Goal: Task Accomplishment & Management: Manage account settings

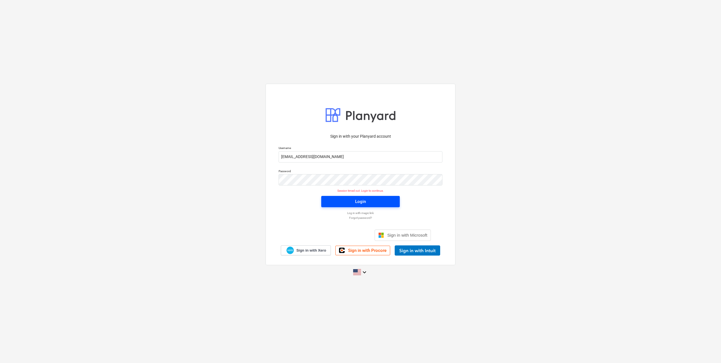
click at [370, 204] on span "Login" at bounding box center [360, 201] width 65 height 7
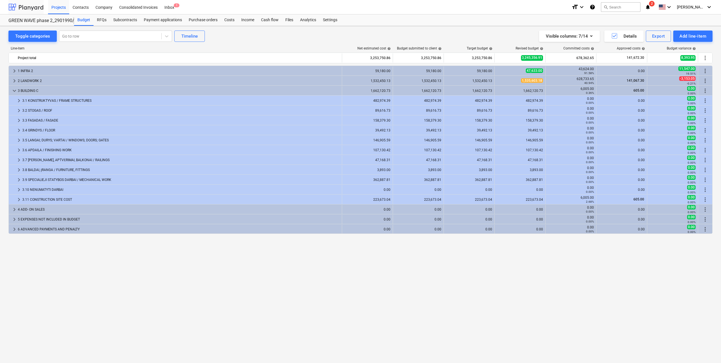
click at [33, 5] on div at bounding box center [25, 7] width 35 height 14
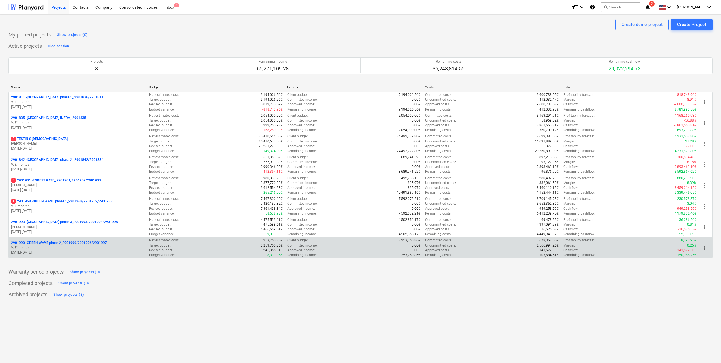
click at [78, 244] on p "2901990 - GREEN WAVE phase 2_2901990/2901996/2901997" at bounding box center [59, 242] width 96 height 5
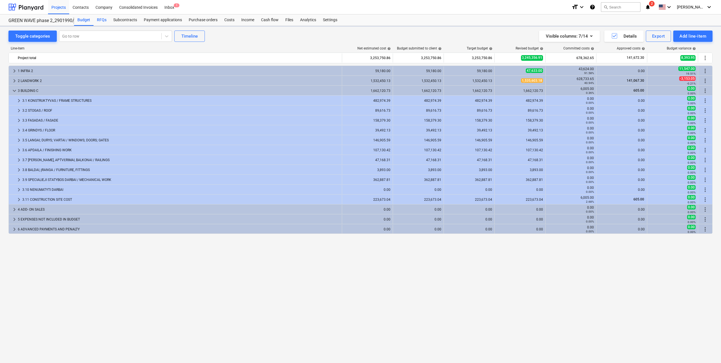
click at [101, 25] on div "RFQs" at bounding box center [101, 19] width 16 height 11
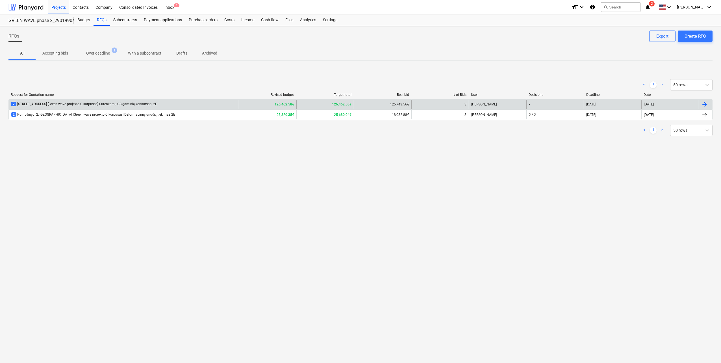
click at [102, 105] on div "2 [STREET_ADDRESS] [Green wave projekto C korpusas] Surenkamų GB gaminių konkur…" at bounding box center [84, 104] width 146 height 5
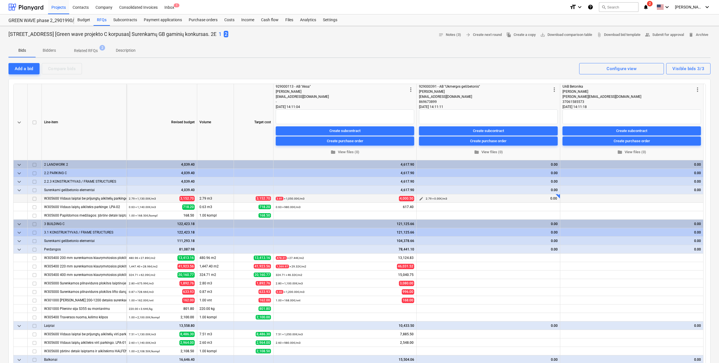
click at [422, 197] on span "edit" at bounding box center [421, 198] width 5 height 5
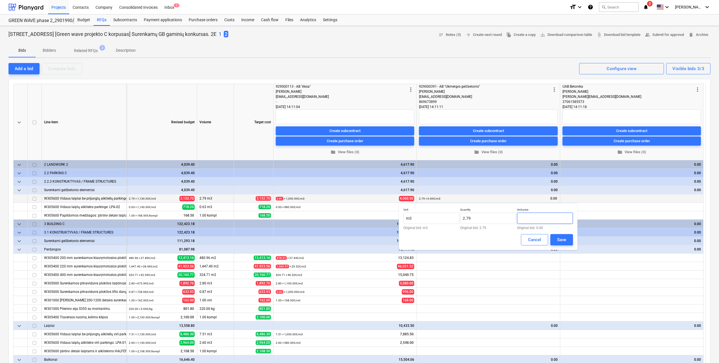
click at [541, 216] on input "text" at bounding box center [545, 217] width 56 height 11
type input "ą"
type input "1,130.00"
click at [573, 243] on div "Unit m3 Original bid: m3 Quantity 2.79 Original bid: 2.79 Unit price 1,130.00 O…" at bounding box center [488, 226] width 178 height 47
click at [568, 241] on button "Save" at bounding box center [561, 239] width 23 height 11
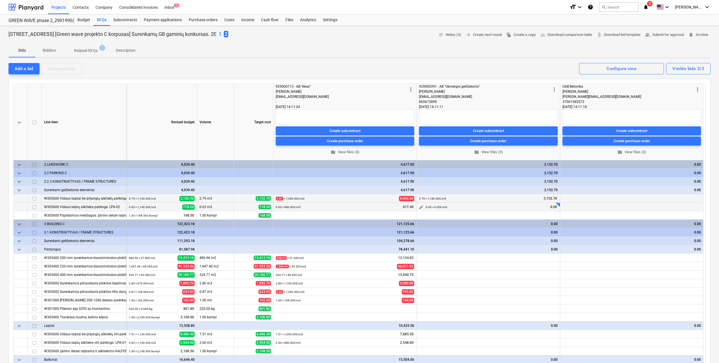
click at [422, 206] on span "edit" at bounding box center [421, 207] width 5 height 5
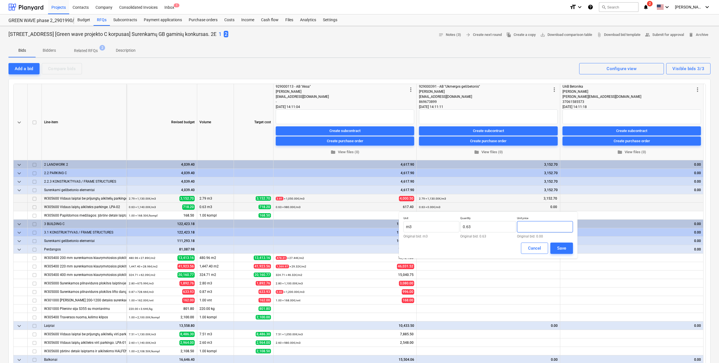
click at [536, 228] on input "text" at bounding box center [545, 226] width 56 height 11
type input "1,140.00"
click at [569, 250] on button "Save" at bounding box center [561, 247] width 23 height 11
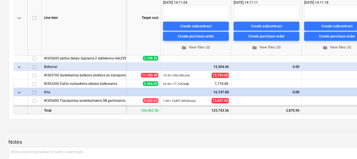
scroll to position [197, 114]
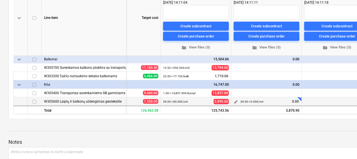
click at [238, 99] on div "edit 34.00 × 0.00€ / vnt 0.00" at bounding box center [267, 101] width 66 height 9
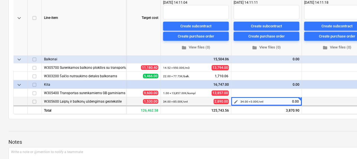
click at [234, 100] on span "edit" at bounding box center [236, 102] width 5 height 5
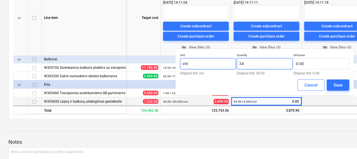
drag, startPoint x: 266, startPoint y: 64, endPoint x: 197, endPoint y: 66, distance: 69.2
click at [197, 66] on div "Unit vnt Original bid: vnt Quantity 34 Original bid: 34.00 Unit price 0.00 Orig…" at bounding box center [264, 64] width 169 height 22
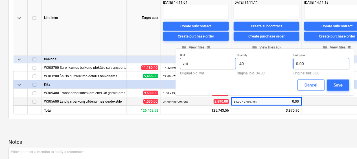
type input "40.00"
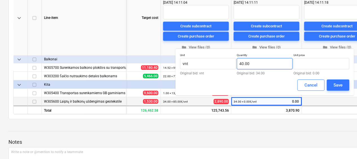
type input "40"
type input "0.00"
drag, startPoint x: 260, startPoint y: 63, endPoint x: 234, endPoint y: 64, distance: 25.4
click at [235, 64] on div "Unit vnt Original bid: vnt Quantity 40 Original bid: 34.00 Unit price 0.00 Orig…" at bounding box center [264, 64] width 169 height 22
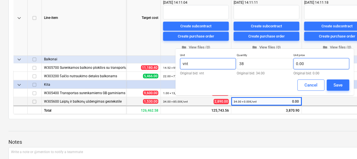
type input "38.00"
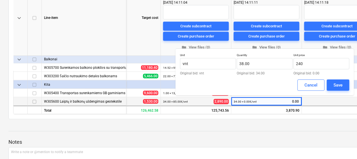
type input "240.00"
drag, startPoint x: 336, startPoint y: 91, endPoint x: 337, endPoint y: 85, distance: 6.1
click at [336, 91] on div "Unit vnt Original bid: vnt Quantity 38.00 Original bid: 34.00 Unit price 240.00…" at bounding box center [265, 72] width 178 height 47
click at [337, 85] on div "Save" at bounding box center [338, 85] width 9 height 7
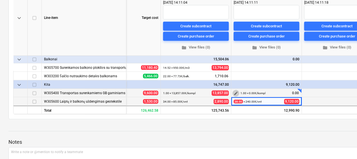
click at [235, 91] on span "edit" at bounding box center [236, 93] width 5 height 5
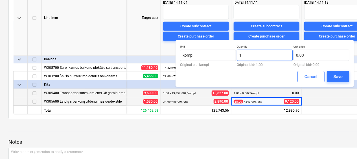
click at [258, 56] on input "1" at bounding box center [265, 55] width 56 height 11
drag, startPoint x: 258, startPoint y: 56, endPoint x: 232, endPoint y: 54, distance: 26.9
click at [232, 54] on div "Unit kompl Original bid: kompl Quantity 134 Original bid: 1.00 Unit price 0.00 …" at bounding box center [264, 56] width 169 height 22
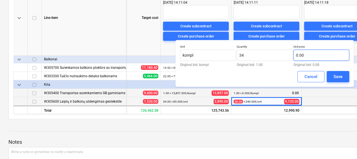
type input "34.00"
click at [318, 54] on input "text" at bounding box center [322, 55] width 56 height 11
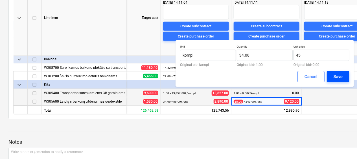
type input "45.00"
click at [339, 75] on div "Save" at bounding box center [338, 76] width 9 height 7
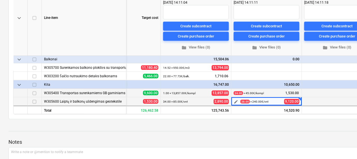
click at [234, 100] on span "edit" at bounding box center [236, 102] width 5 height 5
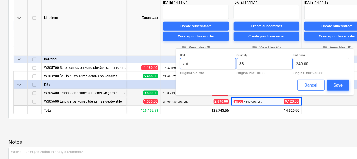
drag, startPoint x: 233, startPoint y: 64, endPoint x: 228, endPoint y: 63, distance: 5.7
click at [228, 63] on div "Unit vnt Original bid: vnt Quantity 38 Original bid: 38.00 Unit price 240.00 Or…" at bounding box center [264, 64] width 169 height 22
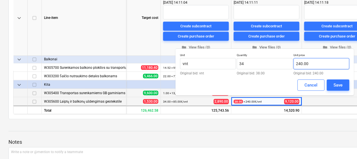
type input "34.00"
drag, startPoint x: 315, startPoint y: 64, endPoint x: 287, endPoint y: 64, distance: 28.5
click at [287, 64] on div "Unit vnt Original bid: vnt Quantity 34.00 Original bid: 38.00 Unit price 240 Or…" at bounding box center [264, 64] width 169 height 22
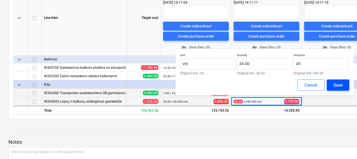
type input "45.00"
click at [337, 86] on div "Save" at bounding box center [338, 85] width 9 height 7
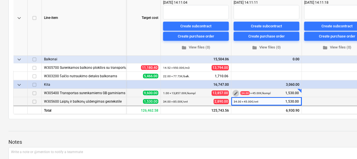
click at [234, 91] on span "edit" at bounding box center [236, 93] width 5 height 5
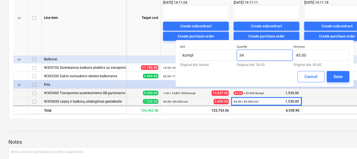
click at [278, 52] on input "34" at bounding box center [265, 55] width 56 height 11
drag, startPoint x: 276, startPoint y: 53, endPoint x: 241, endPoint y: 56, distance: 35.2
click at [241, 56] on input "34" at bounding box center [265, 55] width 56 height 11
drag, startPoint x: 253, startPoint y: 55, endPoint x: 226, endPoint y: 56, distance: 27.4
click at [226, 56] on div "Unit kompl Original bid: kompl Quantity 31 Original bid: 34.00 Unit price 45.00…" at bounding box center [264, 56] width 169 height 22
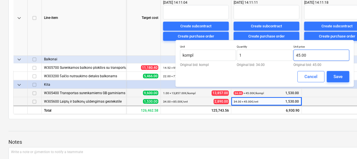
type input "1.00"
click at [323, 56] on input "45" at bounding box center [322, 55] width 56 height 11
drag, startPoint x: 318, startPoint y: 56, endPoint x: 283, endPoint y: 57, distance: 35.3
click at [283, 57] on div "Unit kompl Original bid: kompl Quantity 1.00 Original bid: 34.00 Unit price 45 …" at bounding box center [264, 56] width 169 height 22
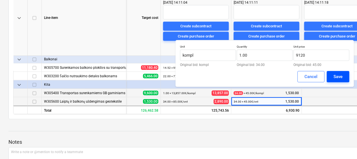
type input "9,120.00"
click at [341, 77] on div "Save" at bounding box center [338, 76] width 9 height 7
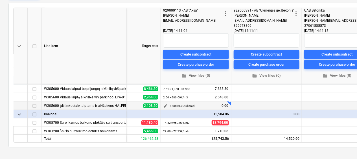
scroll to position [141, 114]
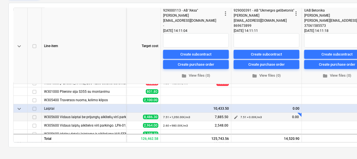
click at [235, 116] on span "edit" at bounding box center [236, 117] width 5 height 5
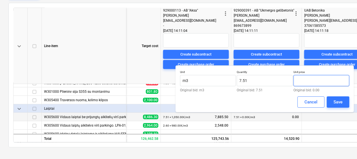
click at [316, 81] on input "text" at bounding box center [322, 80] width 56 height 11
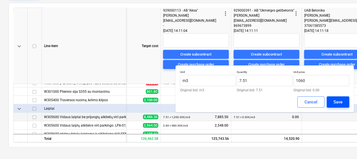
type input "1,060.00"
click at [345, 105] on button "Save" at bounding box center [338, 102] width 23 height 11
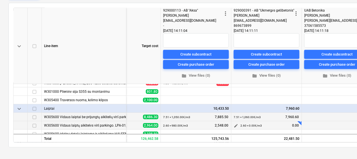
click at [234, 125] on span "edit" at bounding box center [236, 126] width 5 height 5
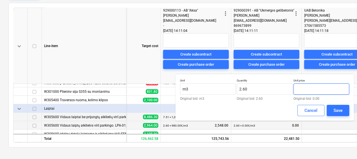
click at [310, 91] on input "text" at bounding box center [322, 89] width 56 height 11
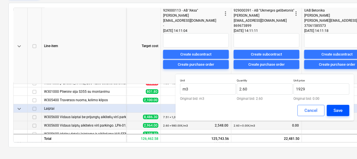
type input "1,929.00"
click at [341, 110] on div "Save" at bounding box center [338, 110] width 9 height 7
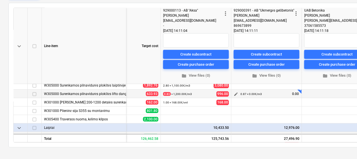
scroll to position [112, 114]
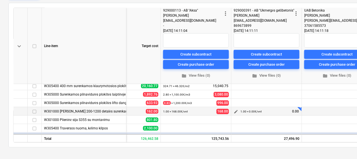
click at [233, 111] on button "edit" at bounding box center [236, 111] width 7 height 7
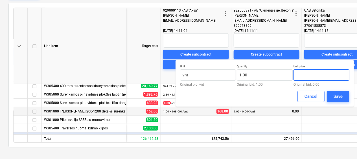
click at [311, 77] on input "text" at bounding box center [322, 74] width 56 height 11
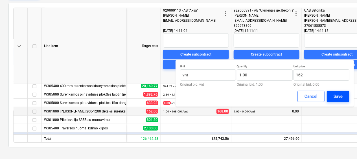
type input "162.00"
click at [346, 94] on button "Save" at bounding box center [338, 96] width 23 height 11
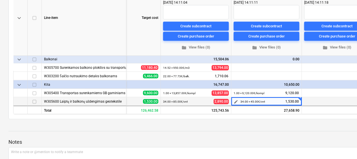
scroll to position [85, 0]
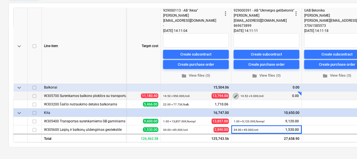
click at [235, 95] on span "edit" at bounding box center [236, 96] width 5 height 5
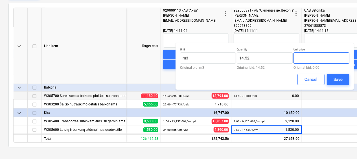
click at [312, 58] on input "text" at bounding box center [322, 58] width 56 height 11
type input "1,140.00"
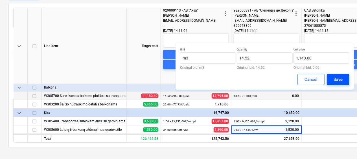
click at [342, 84] on button "Save" at bounding box center [338, 79] width 23 height 11
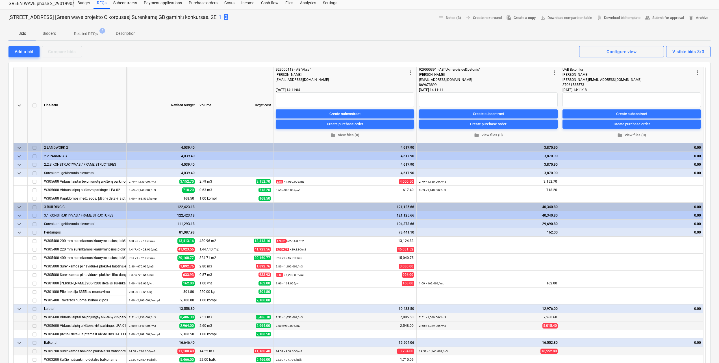
scroll to position [0, 0]
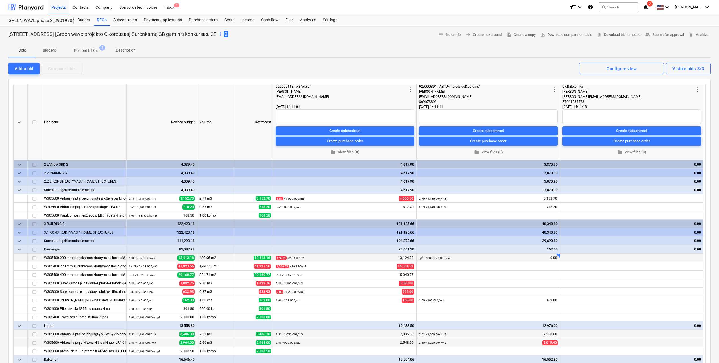
click at [421, 257] on span "edit" at bounding box center [421, 258] width 5 height 5
click at [545, 277] on input "text" at bounding box center [545, 277] width 56 height 11
type input "27.88"
click at [561, 296] on div "Save" at bounding box center [561, 298] width 9 height 7
click at [421, 265] on span "edit" at bounding box center [421, 266] width 5 height 5
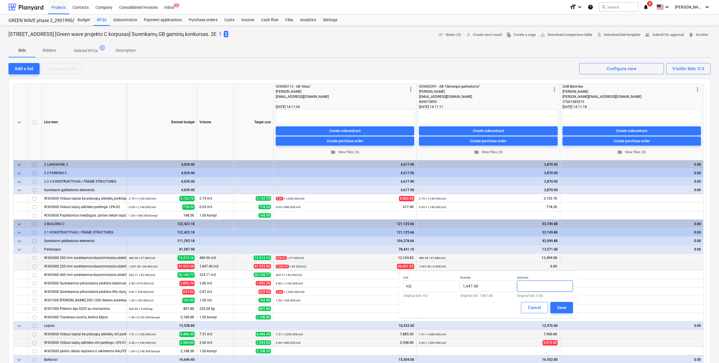
click at [542, 284] on input "text" at bounding box center [545, 285] width 56 height 11
type input "29.00"
click at [567, 311] on button "Save" at bounding box center [561, 307] width 23 height 11
click at [419, 277] on span "edit" at bounding box center [421, 274] width 5 height 5
click at [530, 291] on input "text" at bounding box center [545, 294] width 56 height 11
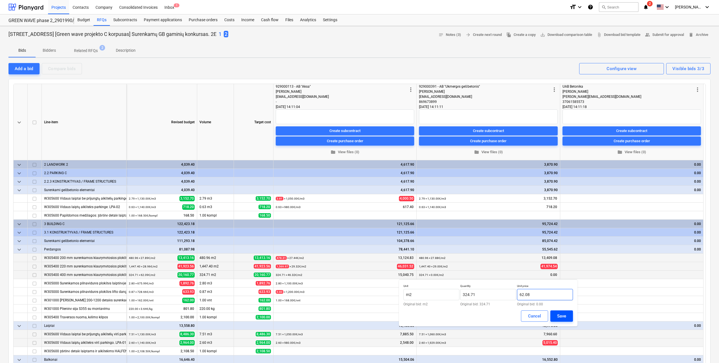
type input "62.08"
click at [562, 316] on div "Save" at bounding box center [561, 315] width 9 height 7
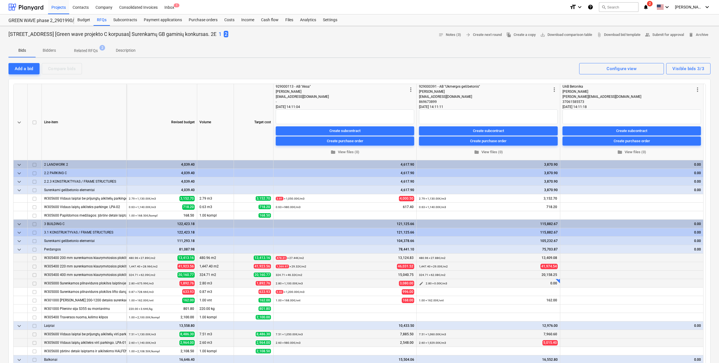
click at [422, 283] on span "edit" at bounding box center [421, 283] width 5 height 5
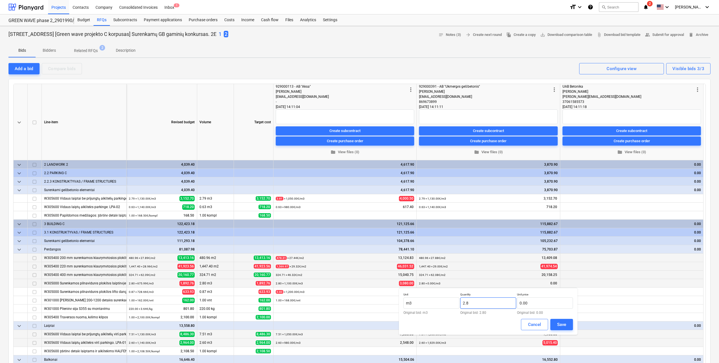
click at [478, 301] on input "2.8" at bounding box center [488, 302] width 56 height 11
type input "2.85"
click at [535, 298] on input "text" at bounding box center [545, 302] width 56 height 11
type input "663.64"
click at [560, 325] on div "Save" at bounding box center [561, 323] width 9 height 7
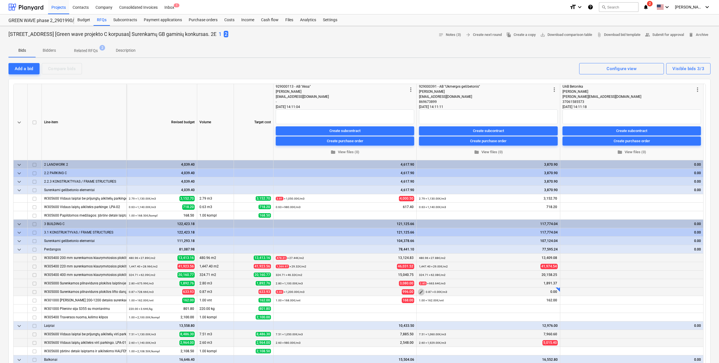
click at [419, 292] on span "edit" at bounding box center [421, 291] width 5 height 5
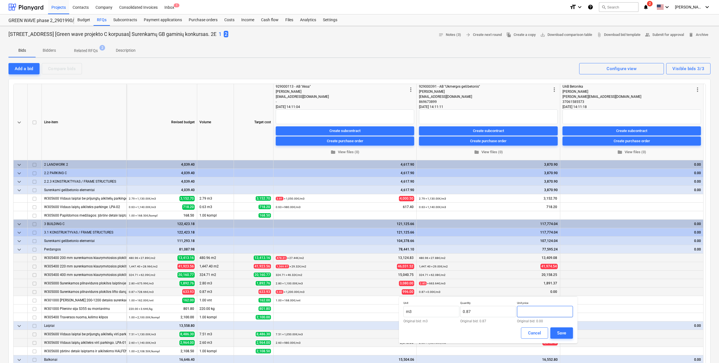
click at [542, 314] on input "text" at bounding box center [545, 311] width 56 height 11
type input "730.00"
click at [568, 335] on button "Save" at bounding box center [561, 332] width 23 height 11
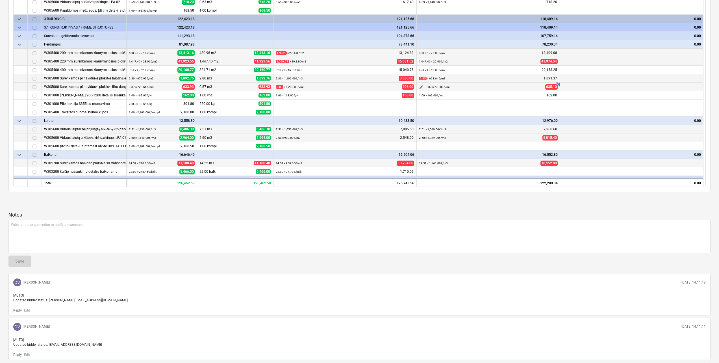
scroll to position [169, 0]
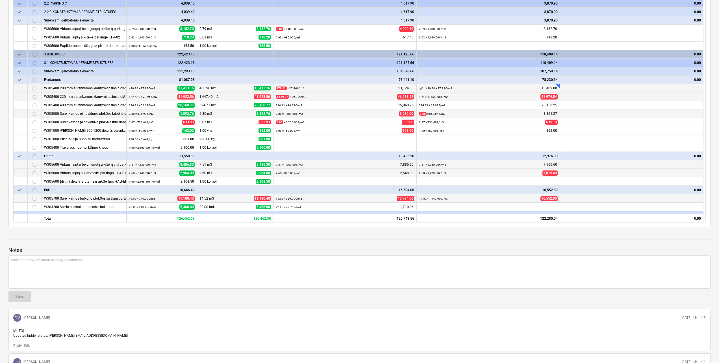
click at [423, 90] on span "edit" at bounding box center [421, 88] width 5 height 5
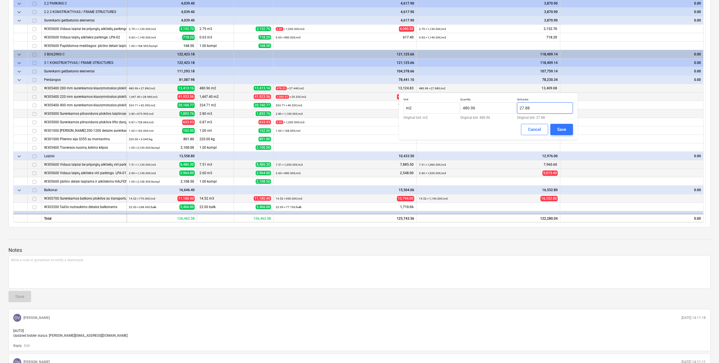
drag, startPoint x: 535, startPoint y: 109, endPoint x: 526, endPoint y: 107, distance: 9.0
click at [526, 107] on input "27.88" at bounding box center [545, 107] width 56 height 11
type input "27.00"
click at [573, 134] on div "Unit m2 Original bid: m2 Quantity 480.96 Original bid: 480.96 Unit price 27.00 …" at bounding box center [488, 116] width 178 height 47
click at [569, 131] on button "Save" at bounding box center [561, 129] width 23 height 11
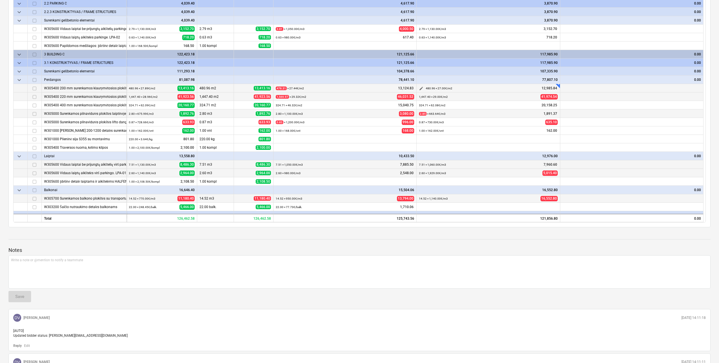
click at [420, 88] on span "edit" at bounding box center [421, 88] width 5 height 5
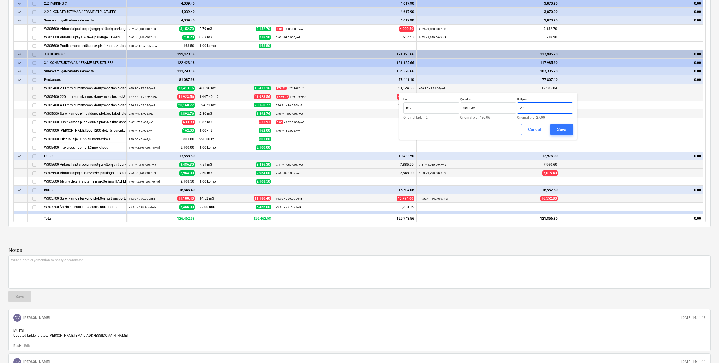
click at [540, 110] on input "27" at bounding box center [545, 107] width 56 height 11
type input "27.88"
click at [558, 127] on div "Save" at bounding box center [561, 129] width 9 height 7
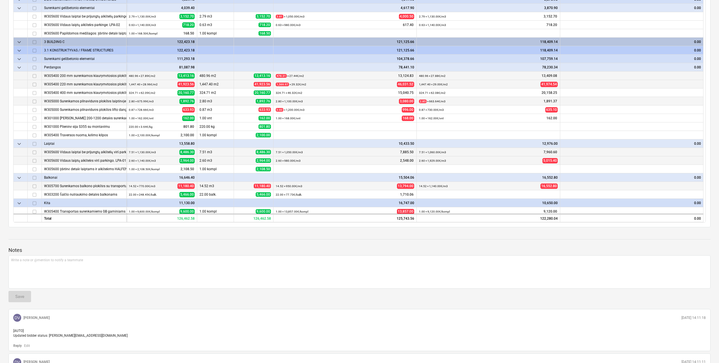
scroll to position [23, 0]
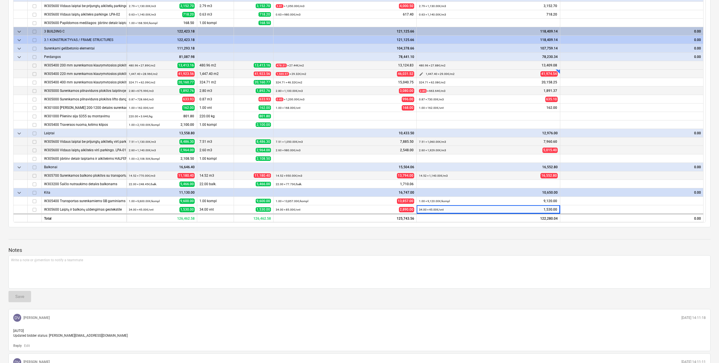
click at [418, 75] on button "edit" at bounding box center [421, 74] width 7 height 7
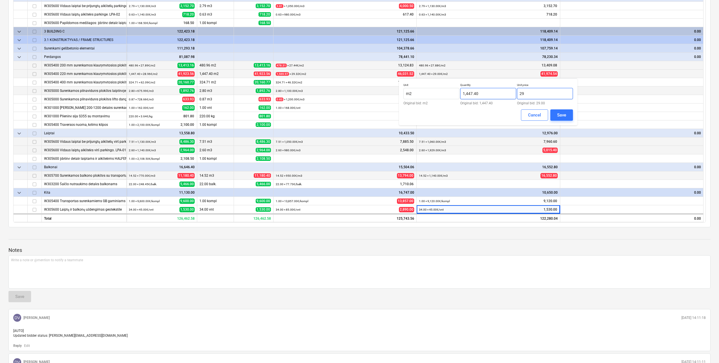
drag, startPoint x: 529, startPoint y: 94, endPoint x: 501, endPoint y: 95, distance: 27.1
click at [502, 95] on div "Unit m2 Original bid: m2 Quantity 1,447.40 Original bid: 1,447.40 Unit price 29…" at bounding box center [487, 94] width 169 height 22
type input "28.96"
click at [557, 114] on div "Save" at bounding box center [561, 114] width 9 height 7
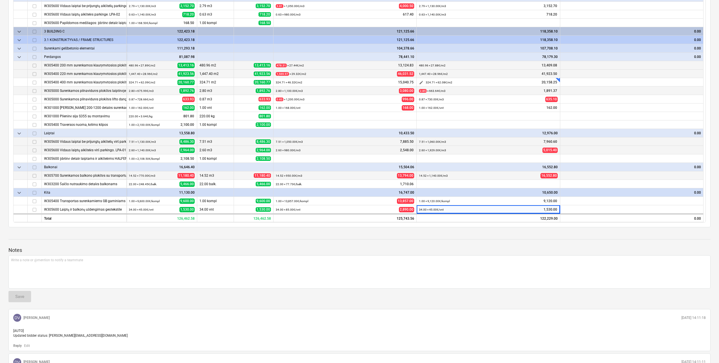
click at [420, 83] on span "edit" at bounding box center [421, 82] width 5 height 5
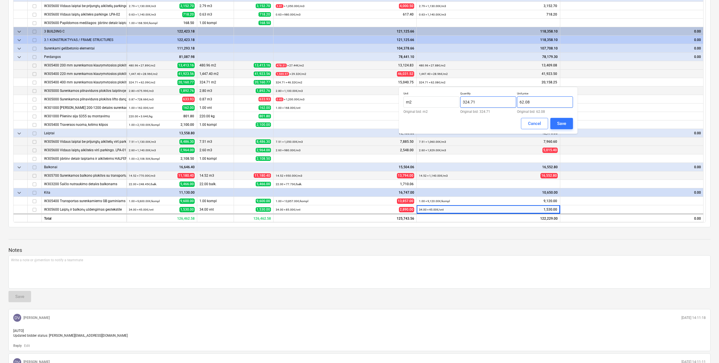
drag, startPoint x: 526, startPoint y: 103, endPoint x: 492, endPoint y: 104, distance: 34.8
click at [492, 104] on div "Unit m2 Original bid: m2 Quantity 324.71 Original bid: 324.71 Unit price 62.08 …" at bounding box center [487, 102] width 169 height 22
type input "62.09"
click at [555, 122] on button "Save" at bounding box center [561, 123] width 23 height 11
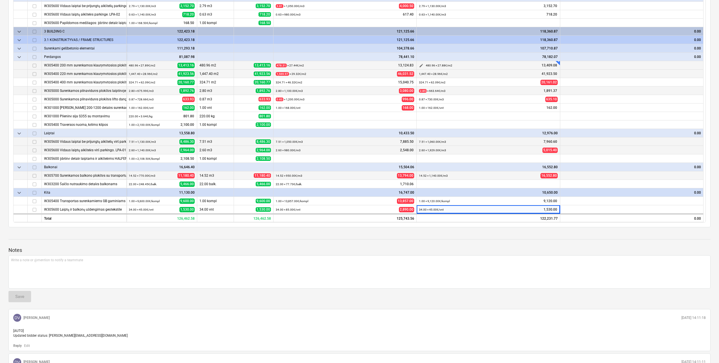
click at [418, 63] on button "edit" at bounding box center [421, 65] width 7 height 7
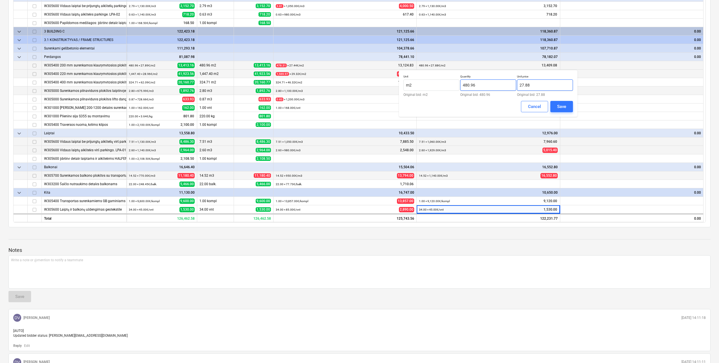
drag, startPoint x: 542, startPoint y: 81, endPoint x: 498, endPoint y: 80, distance: 44.4
click at [499, 80] on div "Unit m2 Original bid: m2 Quantity 480.96 Original bid: 480.96 Unit price 27.88 …" at bounding box center [487, 86] width 169 height 22
type input "27.47"
click at [563, 113] on div "Unit m2 Original bid: m2 Quantity 480.96 Original bid: 480.96 Unit price 27.47 …" at bounding box center [488, 93] width 178 height 47
click at [564, 109] on div "Save" at bounding box center [561, 106] width 9 height 7
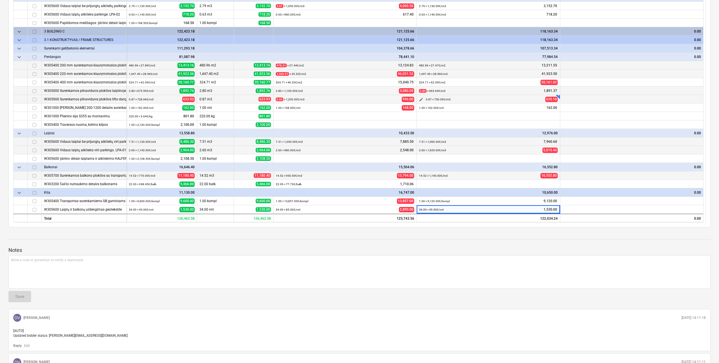
click at [422, 99] on span "edit" at bounding box center [421, 99] width 5 height 5
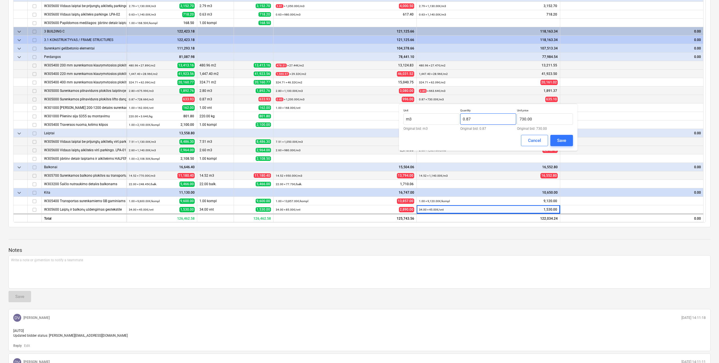
click at [497, 120] on input "0.87" at bounding box center [488, 118] width 56 height 11
type input "0.87"
click at [562, 139] on div "Save" at bounding box center [561, 140] width 9 height 7
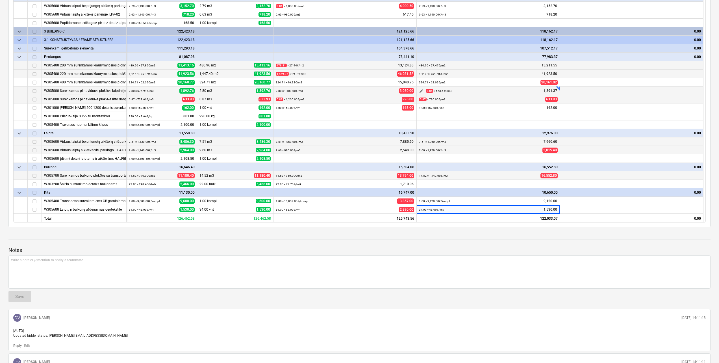
click at [421, 88] on button "edit" at bounding box center [421, 91] width 7 height 7
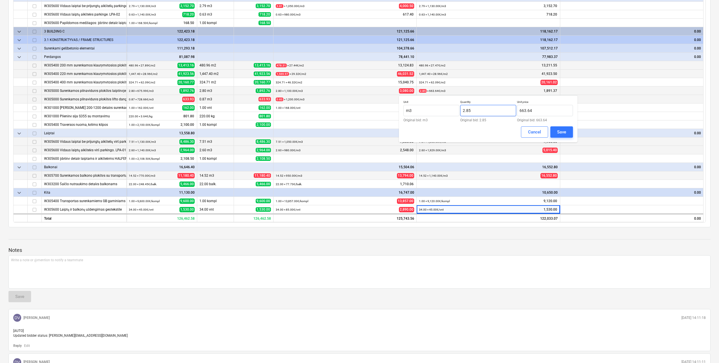
click at [498, 112] on input "2.85" at bounding box center [488, 110] width 56 height 11
type input "2.85"
click at [562, 128] on div "Save" at bounding box center [561, 131] width 9 height 7
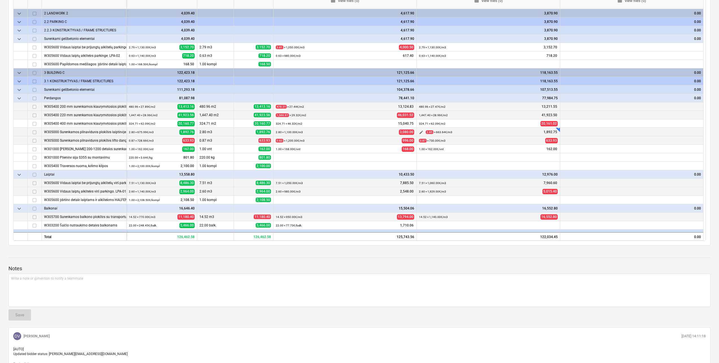
scroll to position [141, 0]
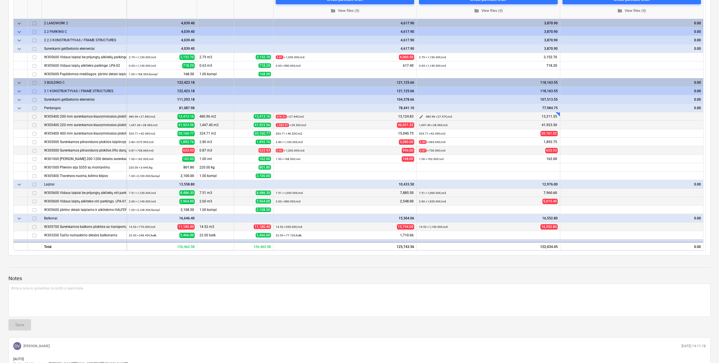
click at [420, 116] on span "edit" at bounding box center [421, 116] width 5 height 5
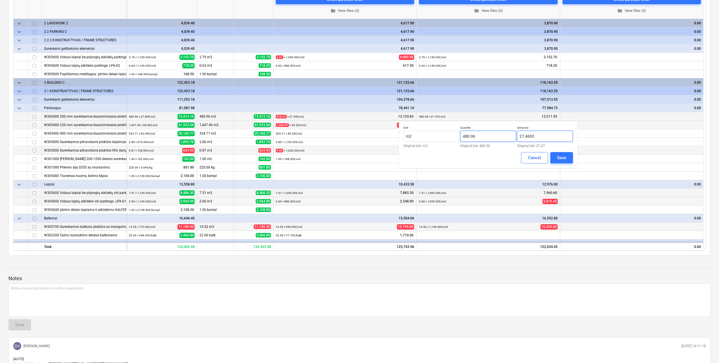
drag, startPoint x: 494, startPoint y: 136, endPoint x: 490, endPoint y: 136, distance: 4.8
click at [490, 136] on div "Unit m2 Original bid: m2 Quantity 480.96 Original bid: 480.96 Unit price 27.469…" at bounding box center [487, 137] width 169 height 22
type input "28.00"
click at [562, 157] on div "Save" at bounding box center [561, 157] width 9 height 7
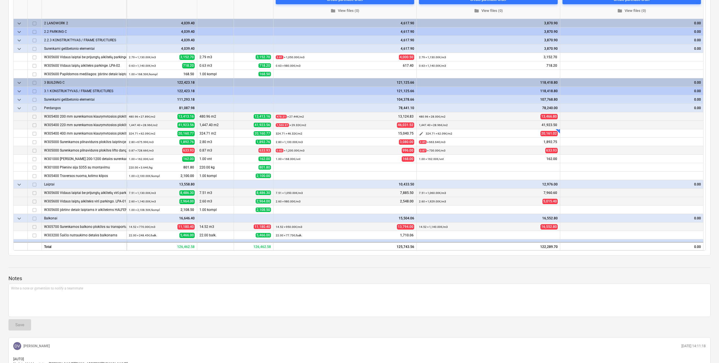
click at [419, 136] on span "edit" at bounding box center [421, 133] width 5 height 5
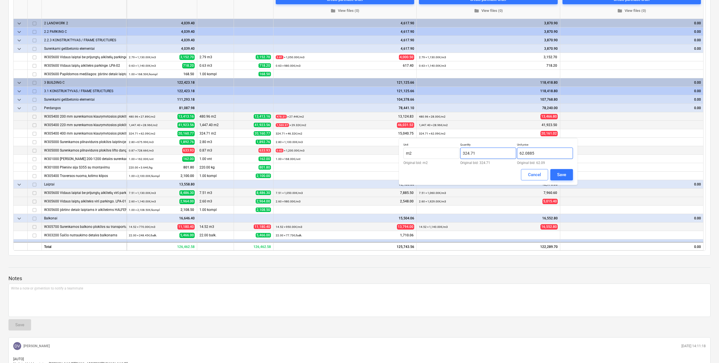
drag, startPoint x: 540, startPoint y: 155, endPoint x: 499, endPoint y: 154, distance: 40.7
click at [499, 154] on div "Unit m2 Original bid: m2 Quantity 324.71 Original bid: 324.71 Unit price 62.088…" at bounding box center [487, 154] width 169 height 22
type input "59.00"
click at [563, 172] on div "Save" at bounding box center [561, 174] width 9 height 7
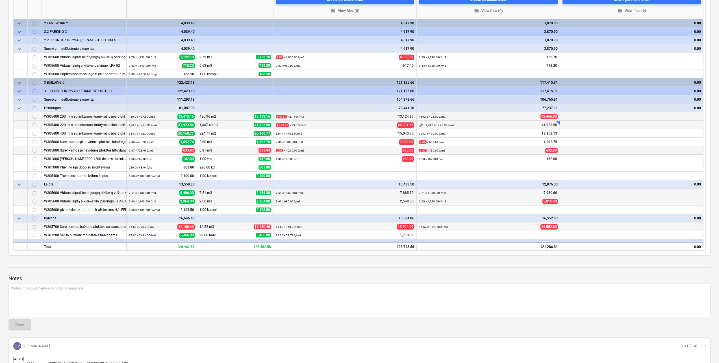
click at [420, 126] on span "edit" at bounding box center [421, 125] width 5 height 5
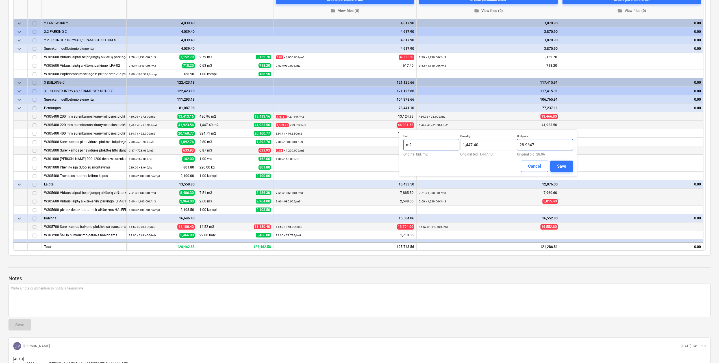
drag, startPoint x: 534, startPoint y: 145, endPoint x: 449, endPoint y: 141, distance: 85.9
click at [449, 141] on div "Unit m2 Original bid: m2 Quantity 1,447.40 Original bid: 1,447.40 Unit price 28…" at bounding box center [487, 145] width 169 height 22
type input "28.00"
click at [563, 169] on div "Save" at bounding box center [561, 165] width 9 height 7
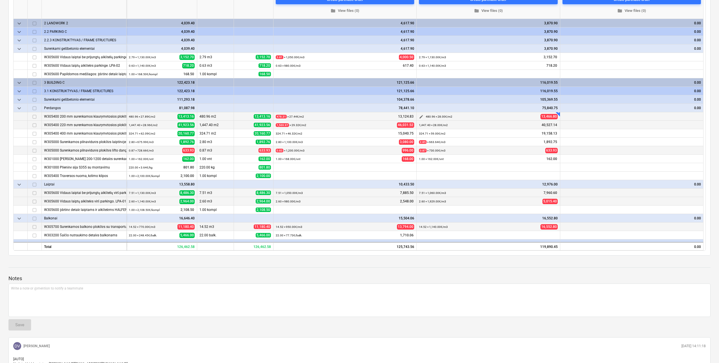
click at [421, 118] on span "edit" at bounding box center [421, 116] width 5 height 5
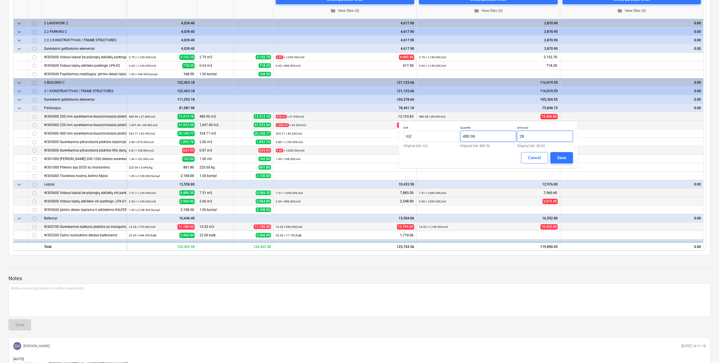
drag, startPoint x: 532, startPoint y: 133, endPoint x: 491, endPoint y: 133, distance: 40.7
click at [491, 133] on div "Unit m2 Original bid: m2 Quantity 480.96 Original bid: 480.96 Unit price 28 Ori…" at bounding box center [487, 137] width 169 height 22
type input "27.89"
click at [568, 155] on button "Save" at bounding box center [561, 157] width 23 height 11
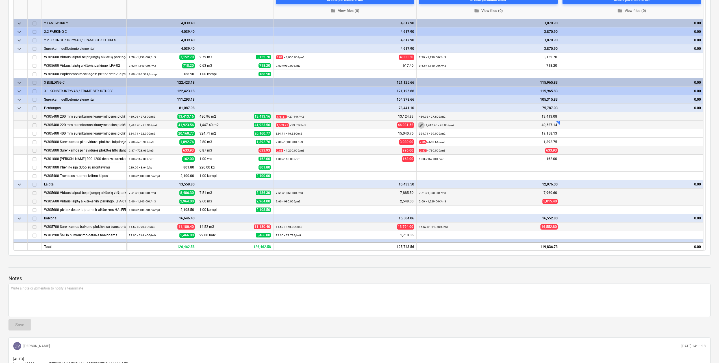
click at [421, 126] on span "edit" at bounding box center [421, 125] width 5 height 5
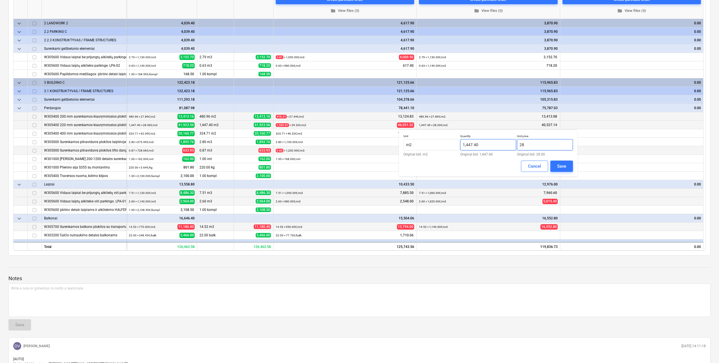
drag, startPoint x: 534, startPoint y: 147, endPoint x: 495, endPoint y: 148, distance: 39.0
click at [496, 148] on div "Unit m2 Original bid: m2 Quantity 1,447.40 Original bid: 1,447.40 Unit price 28…" at bounding box center [487, 145] width 169 height 22
type input "28.96"
click at [561, 163] on div "Save" at bounding box center [561, 165] width 9 height 7
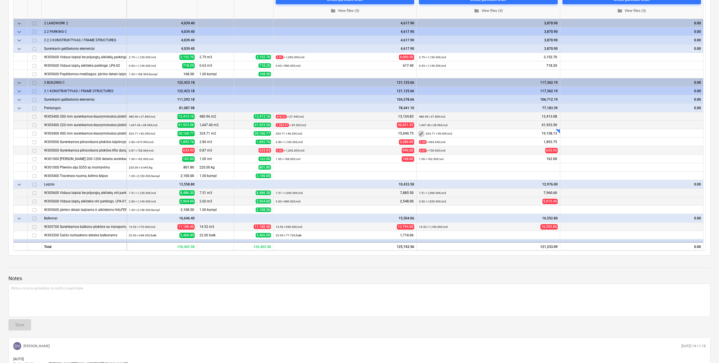
click at [421, 134] on span "edit" at bounding box center [421, 133] width 5 height 5
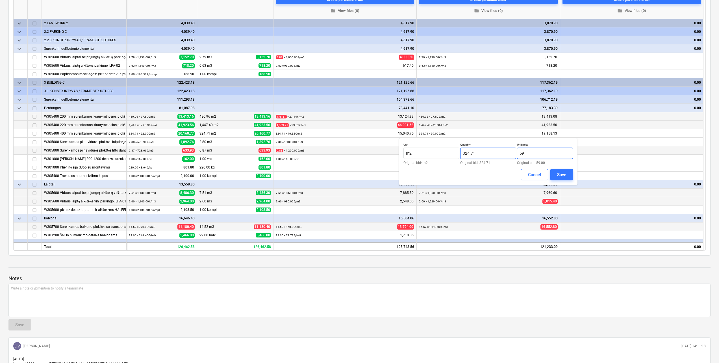
drag, startPoint x: 539, startPoint y: 154, endPoint x: 477, endPoint y: 158, distance: 61.7
click at [477, 158] on div "Unit m2 Original bid: m2 Quantity 324.71 Original bid: 324.71 Unit price 59 Ori…" at bounding box center [487, 154] width 169 height 22
type input "62.09"
click at [565, 170] on button "Save" at bounding box center [561, 174] width 23 height 11
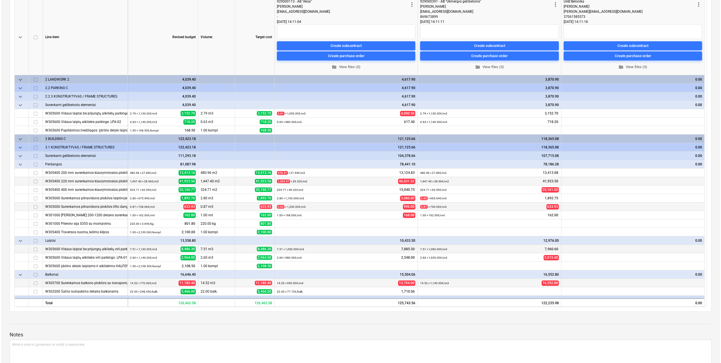
scroll to position [0, 0]
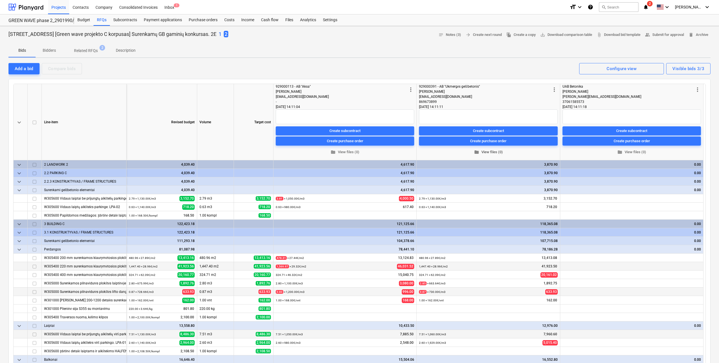
click at [491, 154] on span "folder View files (0)" at bounding box center [488, 152] width 134 height 6
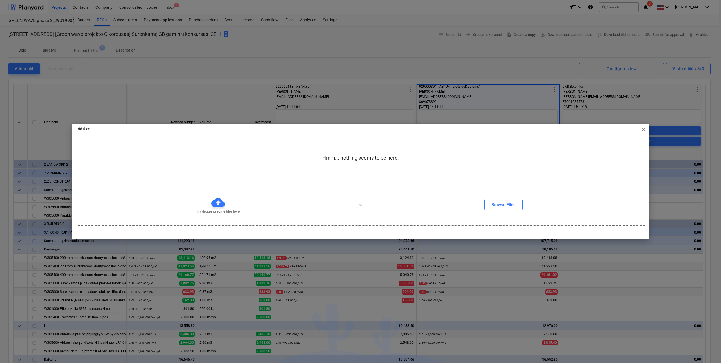
click at [642, 128] on span "close" at bounding box center [643, 129] width 7 height 7
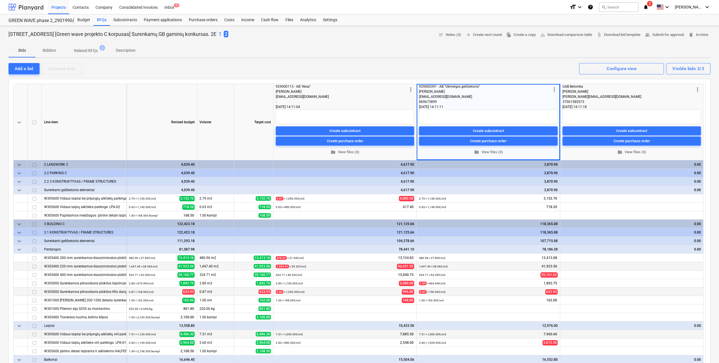
click at [30, 7] on div at bounding box center [25, 7] width 35 height 14
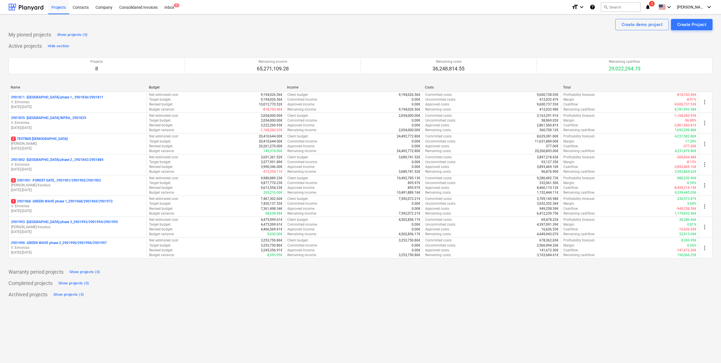
click at [73, 219] on p "2901993 - [GEOGRAPHIC_DATA] phase 3_2901993/2901994/2901995" at bounding box center [64, 221] width 107 height 5
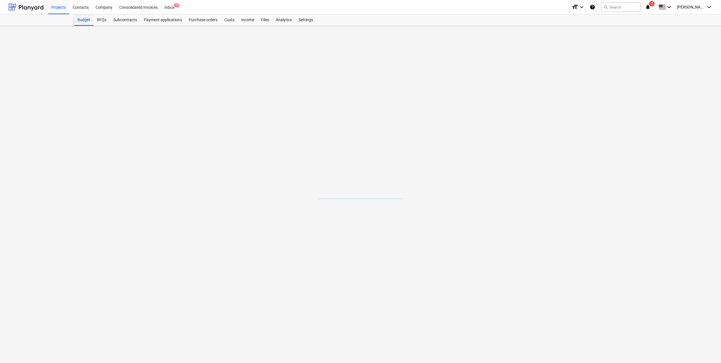
click at [84, 23] on div "Budget" at bounding box center [83, 19] width 19 height 11
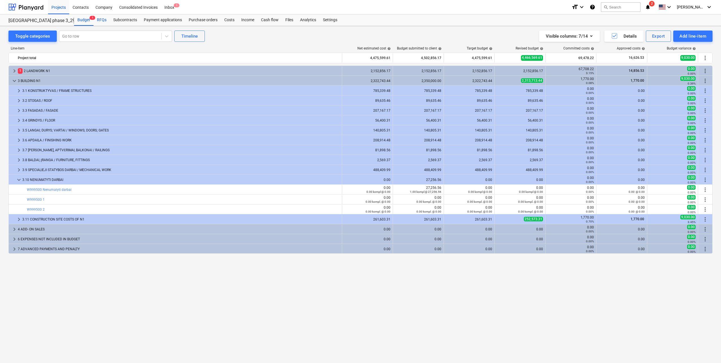
click at [102, 23] on div "RFQs" at bounding box center [101, 19] width 16 height 11
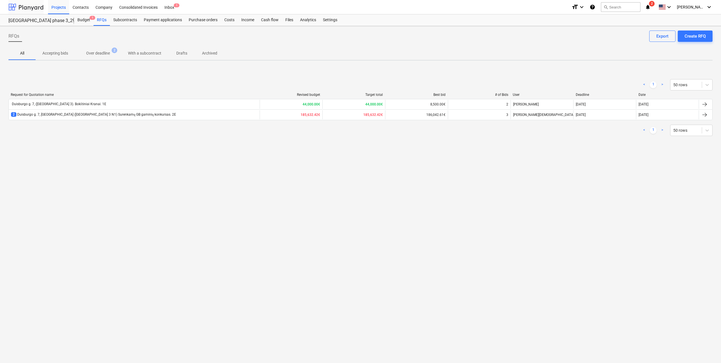
click at [32, 2] on div at bounding box center [25, 7] width 35 height 14
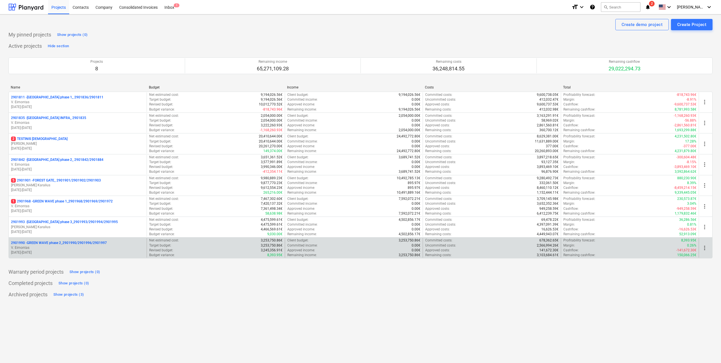
click at [89, 246] on p "V. Eimontas" at bounding box center [77, 247] width 133 height 5
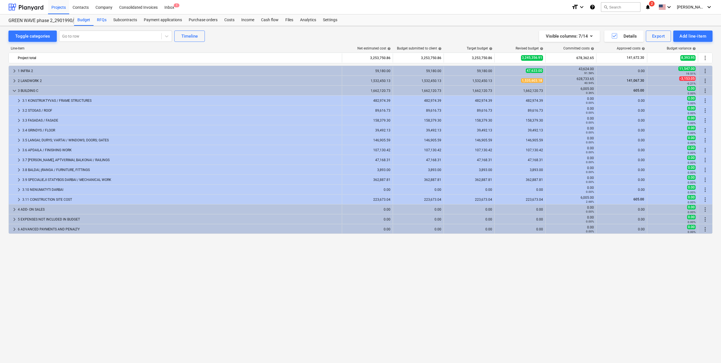
click at [99, 22] on div "RFQs" at bounding box center [101, 19] width 16 height 11
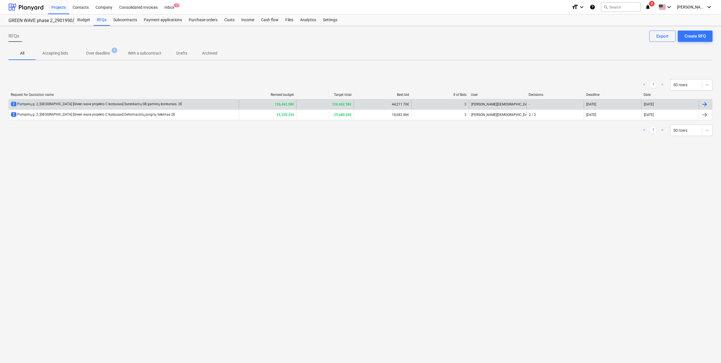
click at [139, 106] on div "2 [STREET_ADDRESS] [Green wave projekto C korpusas] Surenkamų GB gaminių konkur…" at bounding box center [96, 104] width 171 height 5
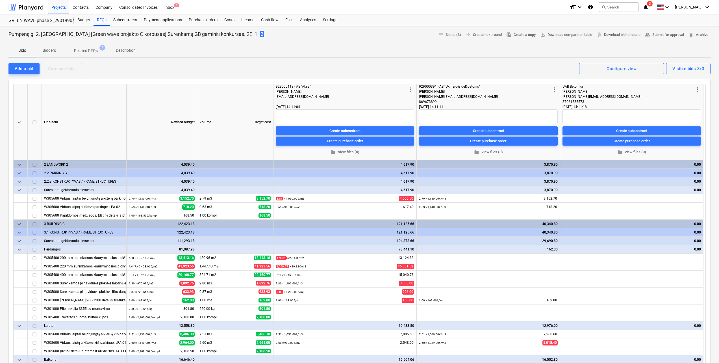
scroll to position [23, 0]
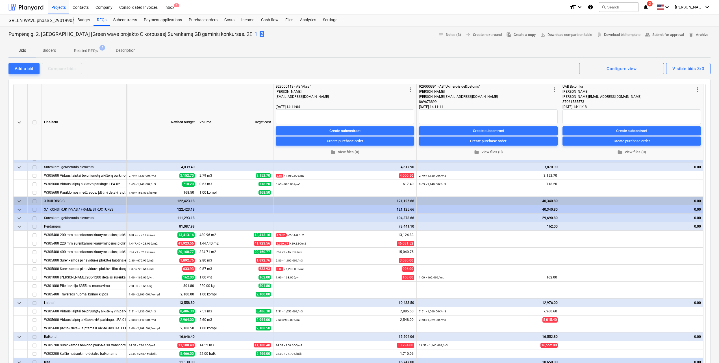
click at [254, 33] on p "1" at bounding box center [255, 34] width 3 height 7
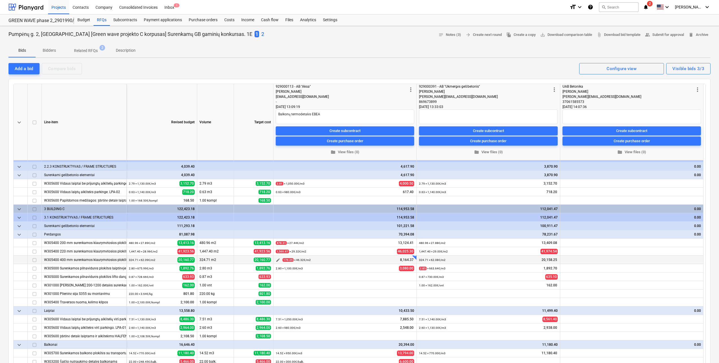
scroll to position [23, 0]
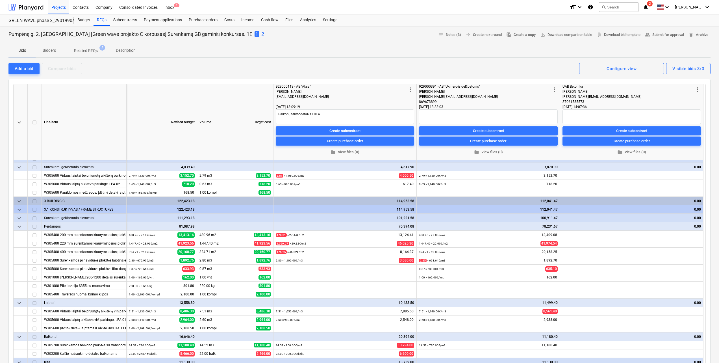
click at [233, 36] on div "Pumpėnų g. 2, Vilnius [Green wave projekto C korpusas] Surenkamų GB gaminių kon…" at bounding box center [359, 34] width 702 height 9
click at [261, 35] on p "2" at bounding box center [262, 34] width 3 height 7
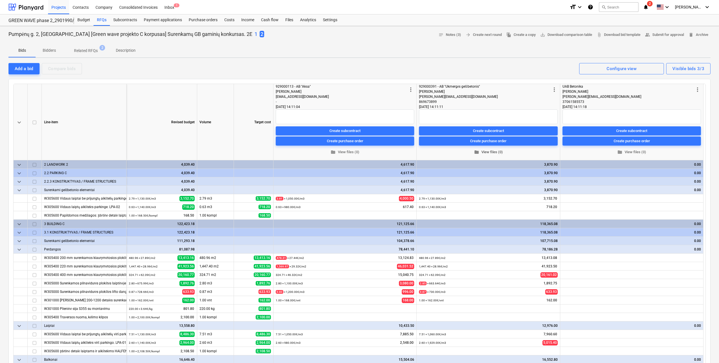
click at [483, 155] on span "folder View files (0)" at bounding box center [488, 152] width 134 height 6
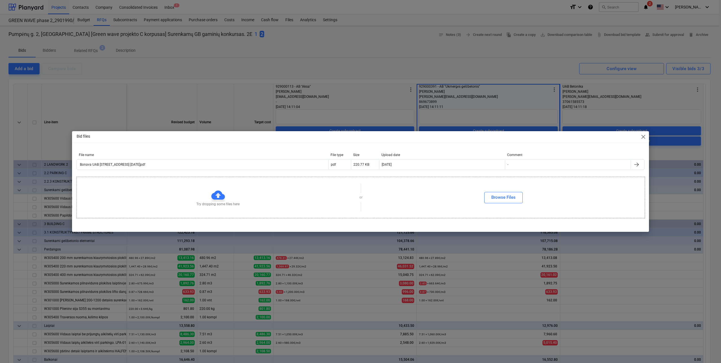
click at [645, 136] on span "close" at bounding box center [643, 136] width 7 height 7
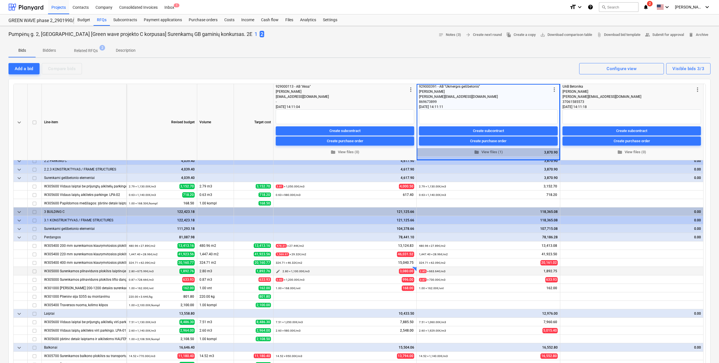
scroll to position [23, 0]
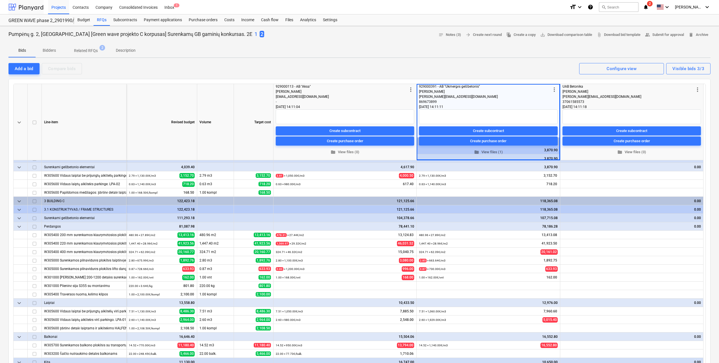
click at [33, 9] on div at bounding box center [25, 7] width 35 height 14
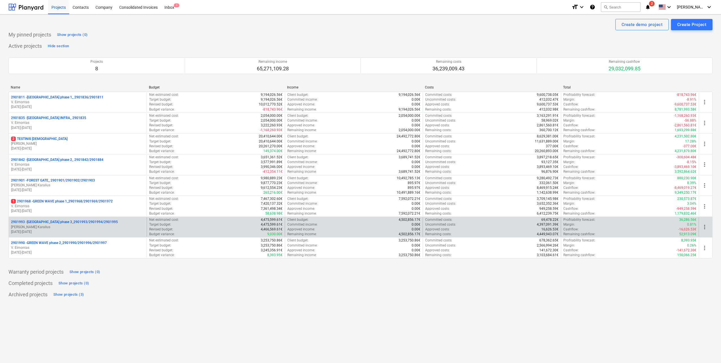
click at [71, 221] on p "2901993 - LAKE TOWN phase 3_2901993/2901994/2901995" at bounding box center [64, 221] width 107 height 5
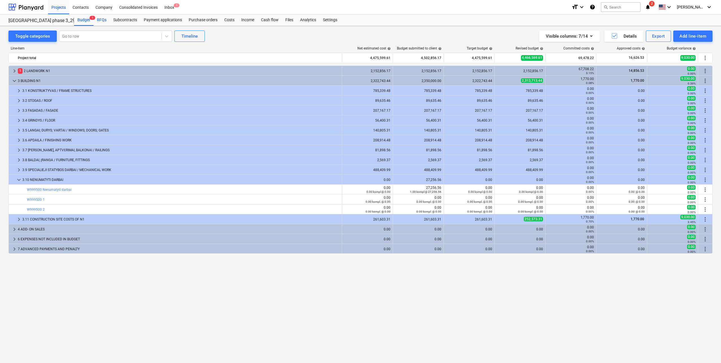
click at [99, 22] on div "RFQs" at bounding box center [101, 19] width 16 height 11
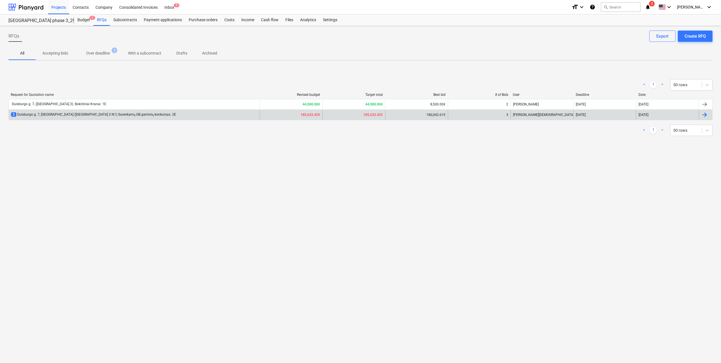
click at [106, 115] on div "2 Duisburgo g. 7, Vilnius (Lake Town 3 N1) Surenkamų GB gaminių konkursas. 2E" at bounding box center [93, 114] width 165 height 5
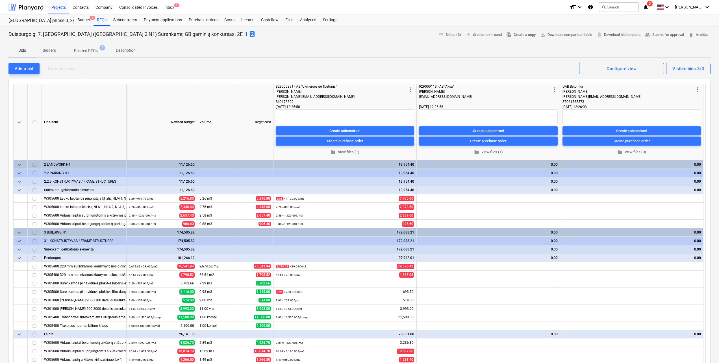
click at [245, 36] on p "1" at bounding box center [246, 34] width 3 height 7
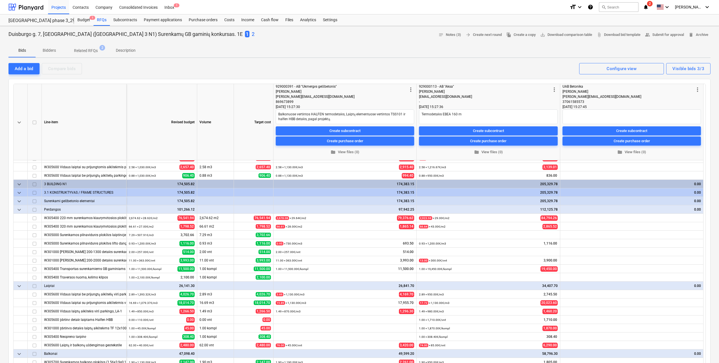
click at [199, 32] on div "Duisburgo g. 7, Vilnius (Lake Town 3 N1) Surenkamų GB gaminių konkursas. 1E 1 2…" at bounding box center [359, 34] width 702 height 9
click at [252, 33] on p "2" at bounding box center [253, 34] width 3 height 7
type textarea "x"
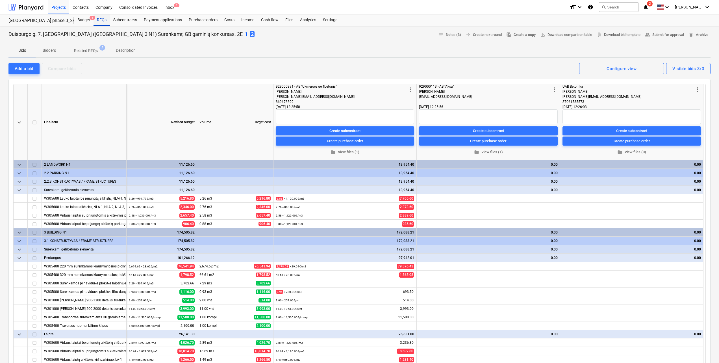
click at [104, 20] on div "RFQs" at bounding box center [101, 19] width 16 height 11
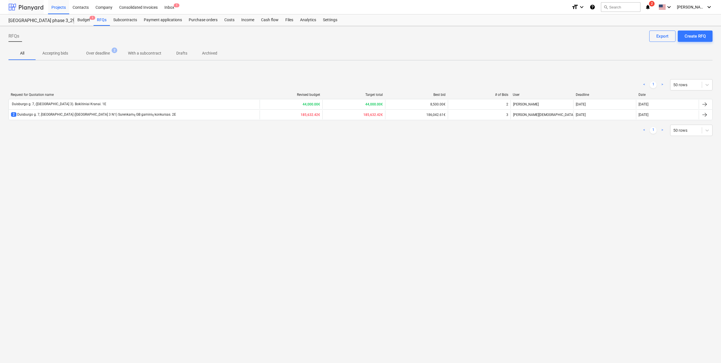
click at [36, 8] on div at bounding box center [25, 7] width 35 height 14
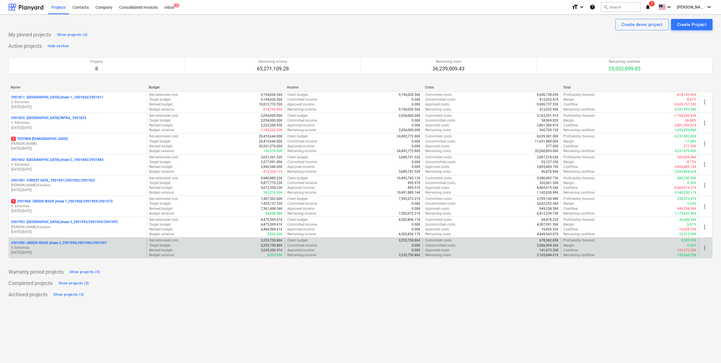
click at [94, 249] on p "V. Eimontas" at bounding box center [77, 247] width 133 height 5
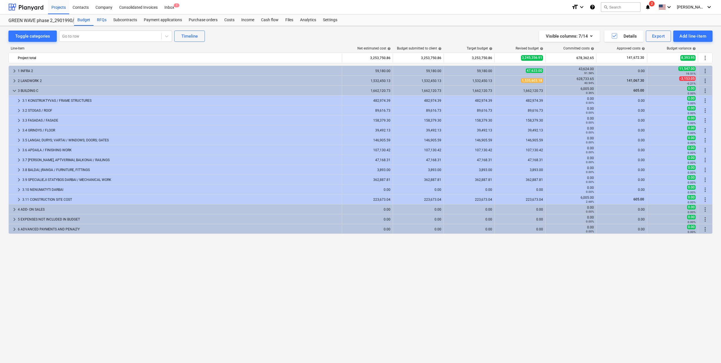
click at [102, 23] on div "RFQs" at bounding box center [101, 19] width 16 height 11
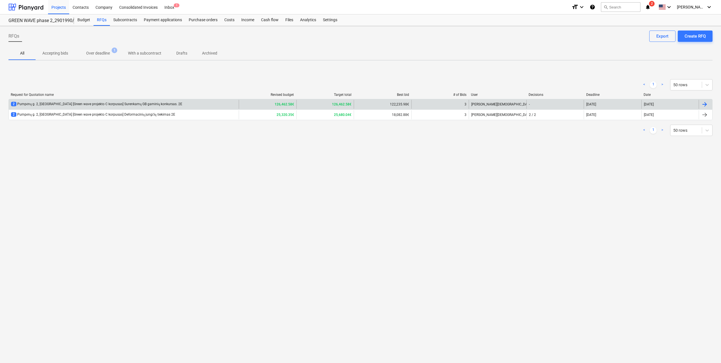
click at [139, 101] on div "2 [STREET_ADDRESS] [Green wave projekto C korpusas] Surenkamų GB gaminių konkur…" at bounding box center [124, 104] width 230 height 9
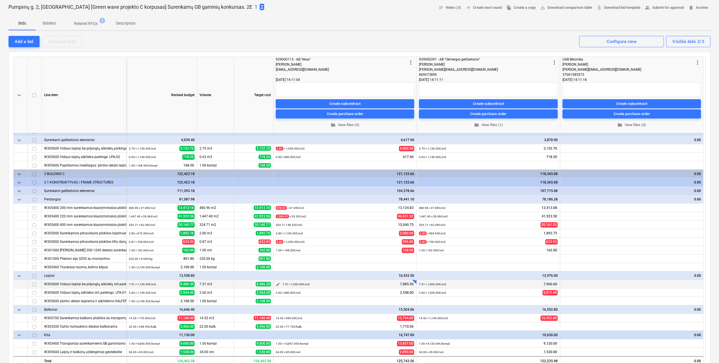
scroll to position [28, 0]
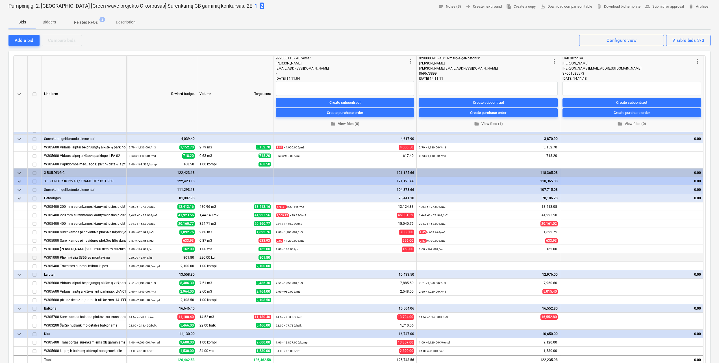
click at [34, 258] on input "checkbox" at bounding box center [34, 257] width 7 height 7
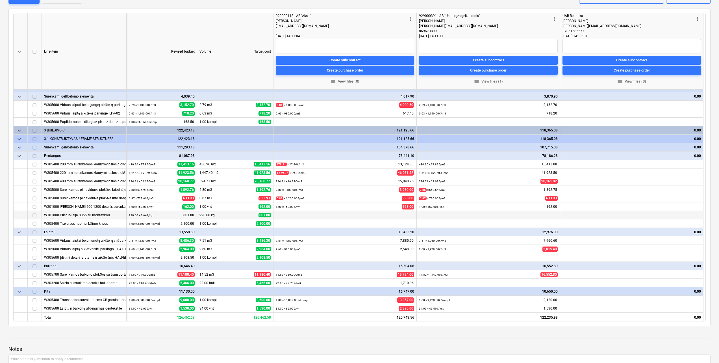
scroll to position [0, 0]
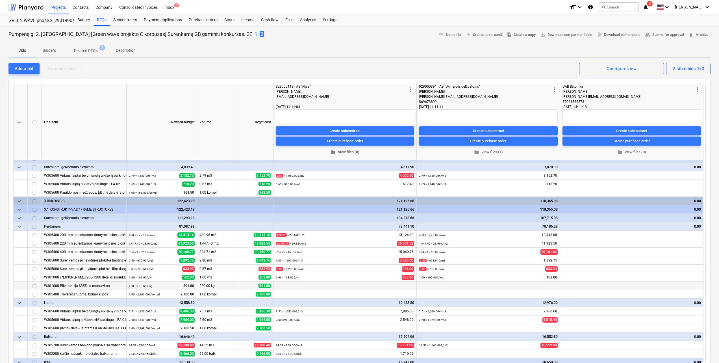
click at [348, 150] on span "folder View files (0)" at bounding box center [345, 152] width 134 height 6
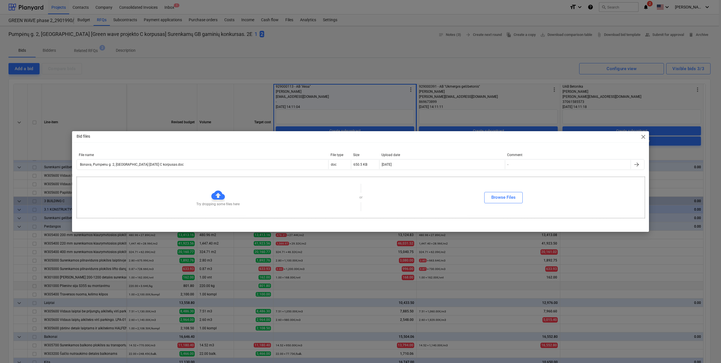
click at [644, 139] on span "close" at bounding box center [643, 136] width 7 height 7
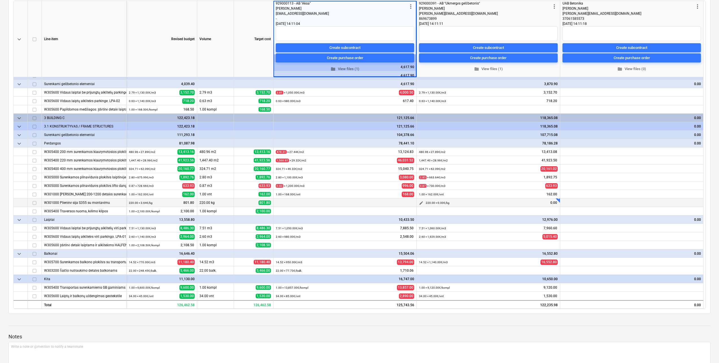
scroll to position [85, 0]
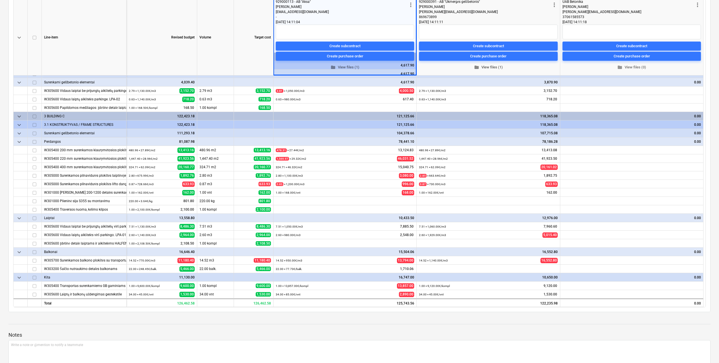
click at [494, 66] on span "folder View files (1)" at bounding box center [488, 67] width 134 height 6
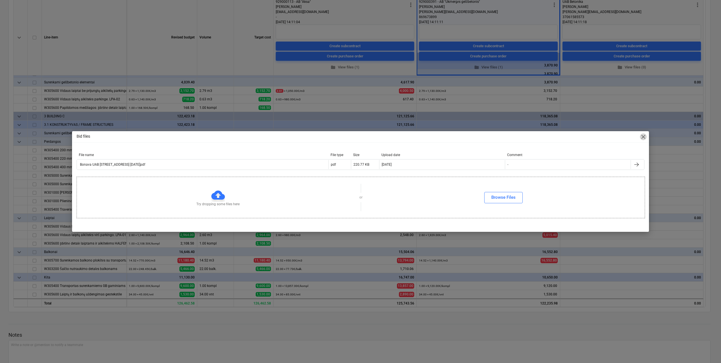
click at [645, 135] on span "close" at bounding box center [643, 136] width 7 height 7
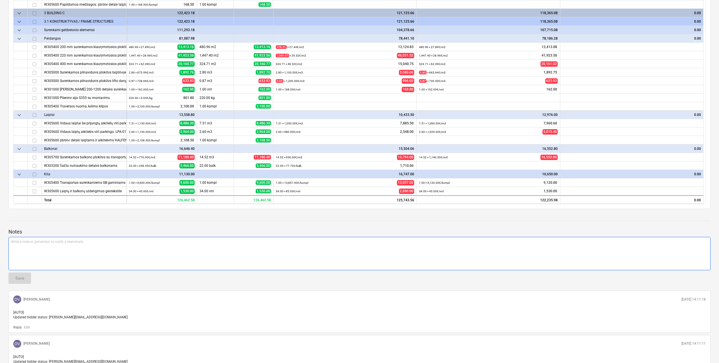
scroll to position [198, 0]
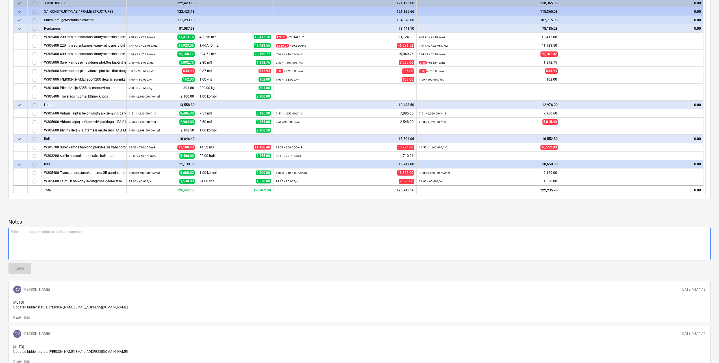
click at [125, 247] on div "Write a note or @mention to notify a teammate ﻿" at bounding box center [359, 243] width 702 height 33
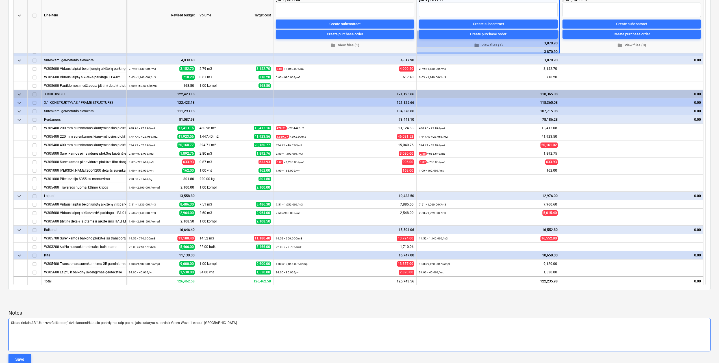
scroll to position [248, 0]
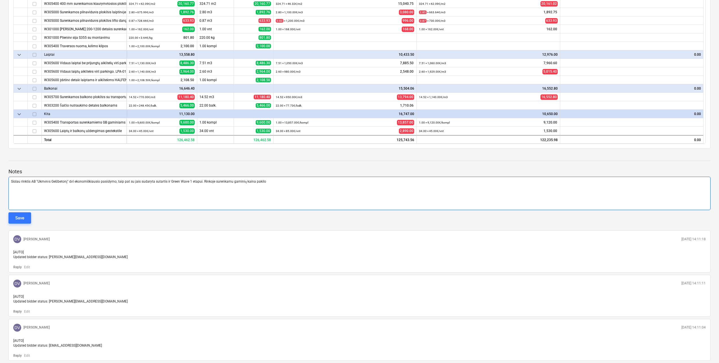
click at [230, 183] on span "Siūlau rinktis AB "Ukmėrės Gelžbetonį" dėl ekonomiškiausio pasiūlymo, taip pat …" at bounding box center [138, 181] width 255 height 4
drag, startPoint x: 312, startPoint y: 182, endPoint x: 8, endPoint y: 183, distance: 303.8
click at [8, 183] on div "Pumpėnų g. 2, Vilnius [Green wave projekto C korpusas] Surenkamų GB gaminių kon…" at bounding box center [359, 80] width 719 height 605
copy span "Siūlau rinktis AB "Ukmėrės Gelžbetonį" dėl ekonomiškiausio pasiūlymo, taip pat …"
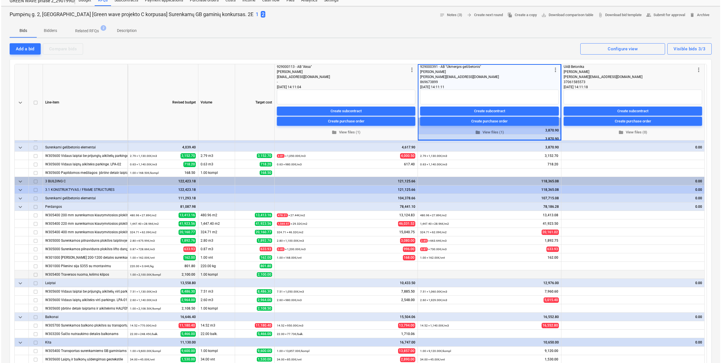
scroll to position [0, 0]
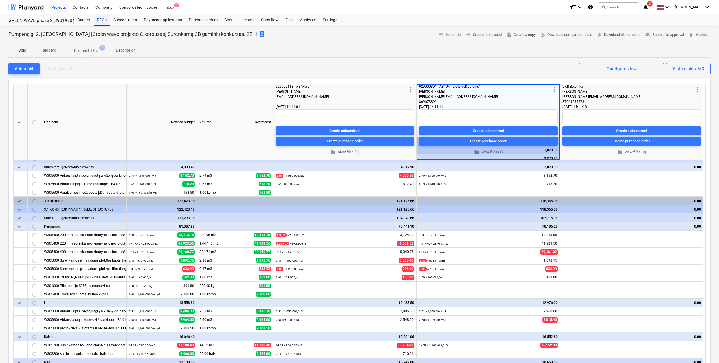
click at [102, 20] on div "RFQs" at bounding box center [101, 19] width 16 height 11
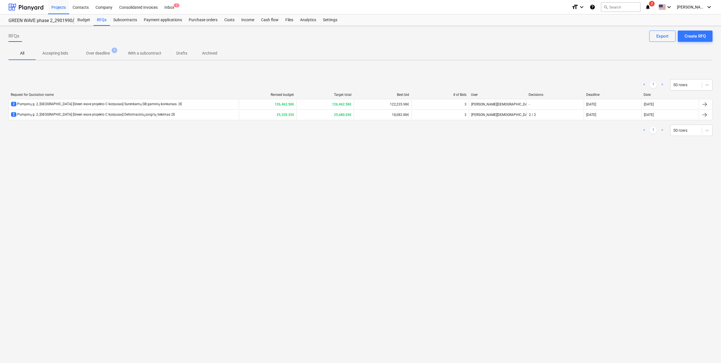
click at [118, 161] on div "RFQs Create RFQ Export All Accepting bids Over deadline 1 With a subcontract Dr…" at bounding box center [360, 194] width 721 height 337
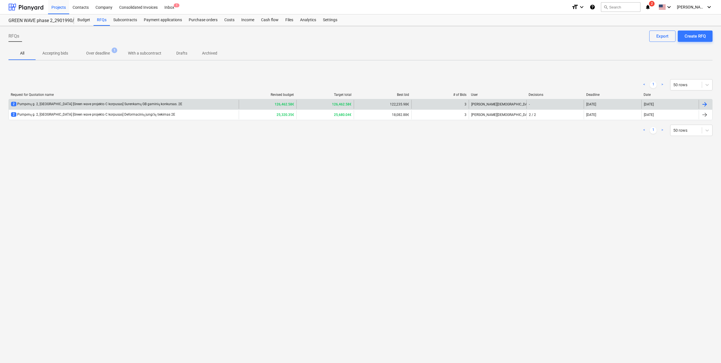
click at [138, 107] on div "2 [STREET_ADDRESS] [Green wave projekto C korpusas] Surenkamų GB gaminių konkur…" at bounding box center [124, 104] width 230 height 9
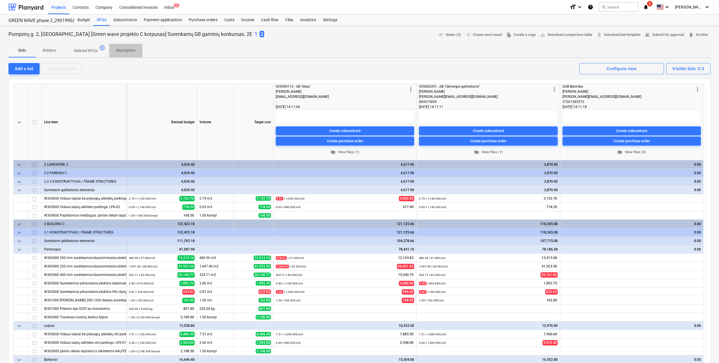
click at [126, 48] on p "Description" at bounding box center [126, 50] width 20 height 6
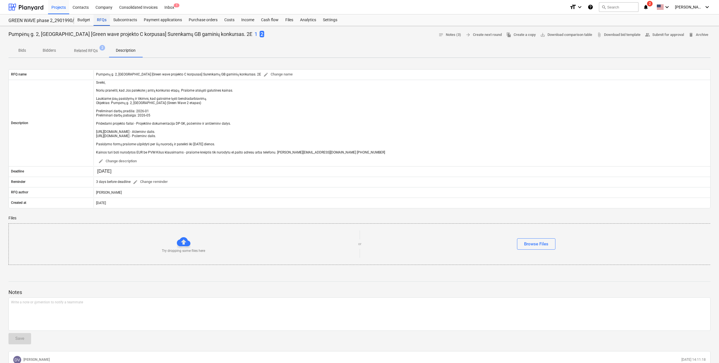
click at [101, 20] on div "RFQs" at bounding box center [101, 19] width 16 height 11
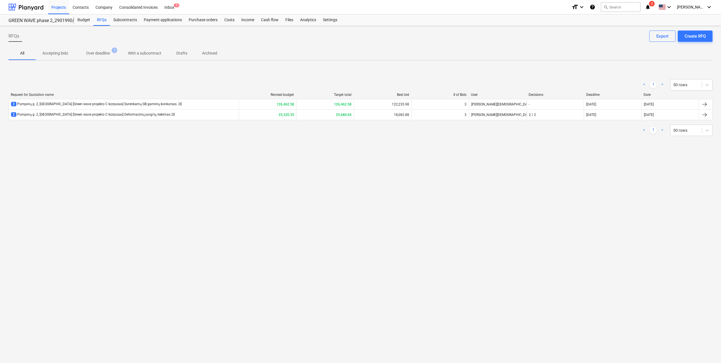
click at [136, 182] on div "RFQs Create RFQ Export All Accepting bids Over deadline 1 With a subcontract Dr…" at bounding box center [360, 194] width 721 height 337
click at [141, 242] on div "RFQs Create RFQ Export All Accepting bids Over deadline 1 With a subcontract Dr…" at bounding box center [360, 194] width 721 height 337
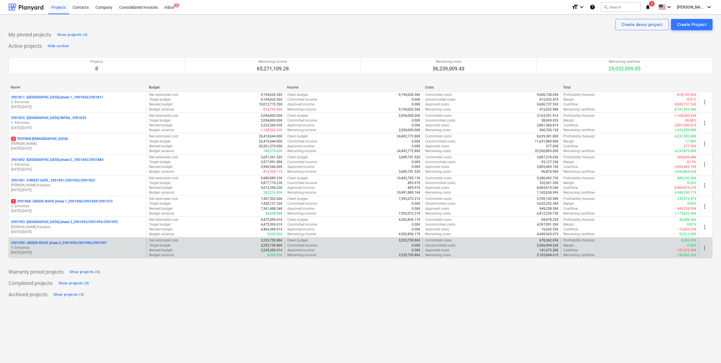
click at [76, 245] on p "2901990 - GREEN WAVE phase 2_2901990/2901996/2901997" at bounding box center [59, 242] width 96 height 5
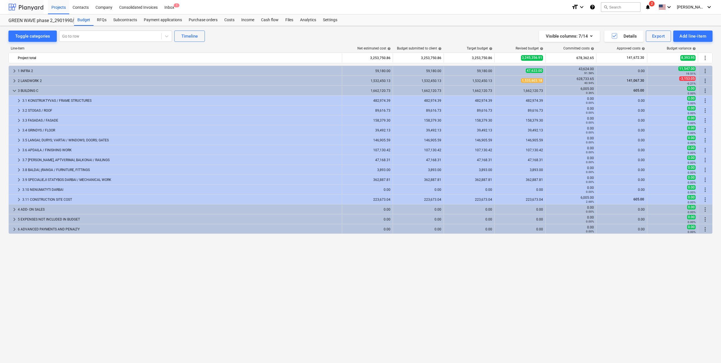
click at [25, 10] on div at bounding box center [25, 7] width 35 height 14
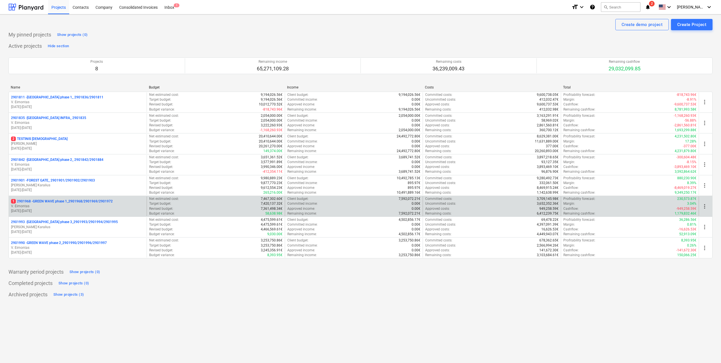
click at [68, 210] on p "09.06.2025 - 31.12.2026" at bounding box center [77, 210] width 133 height 5
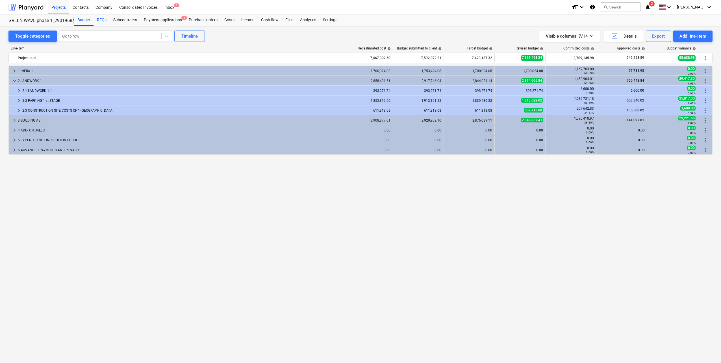
click at [99, 21] on div "RFQs" at bounding box center [101, 19] width 16 height 11
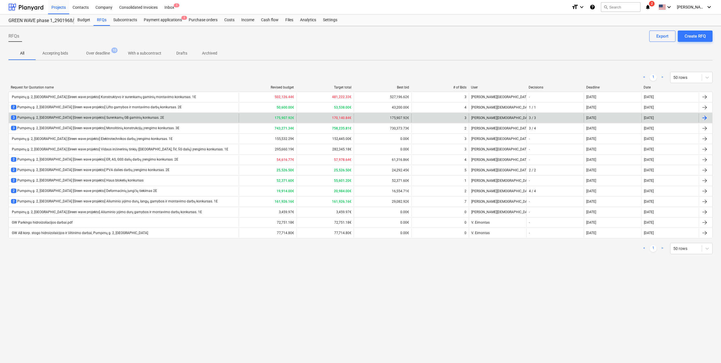
click at [139, 116] on div "3 Pumpėnų g. 2, Vilnius [Green wave projekto] Surenkamų GB gaminių konkursas. 2E" at bounding box center [87, 117] width 153 height 5
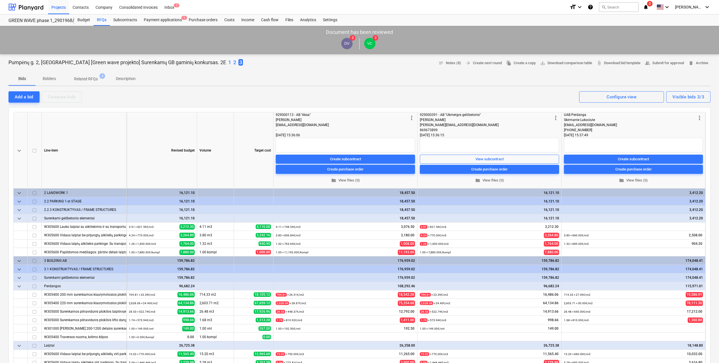
click at [123, 81] on p "Description" at bounding box center [126, 79] width 20 height 6
